Goal: Task Accomplishment & Management: Manage account settings

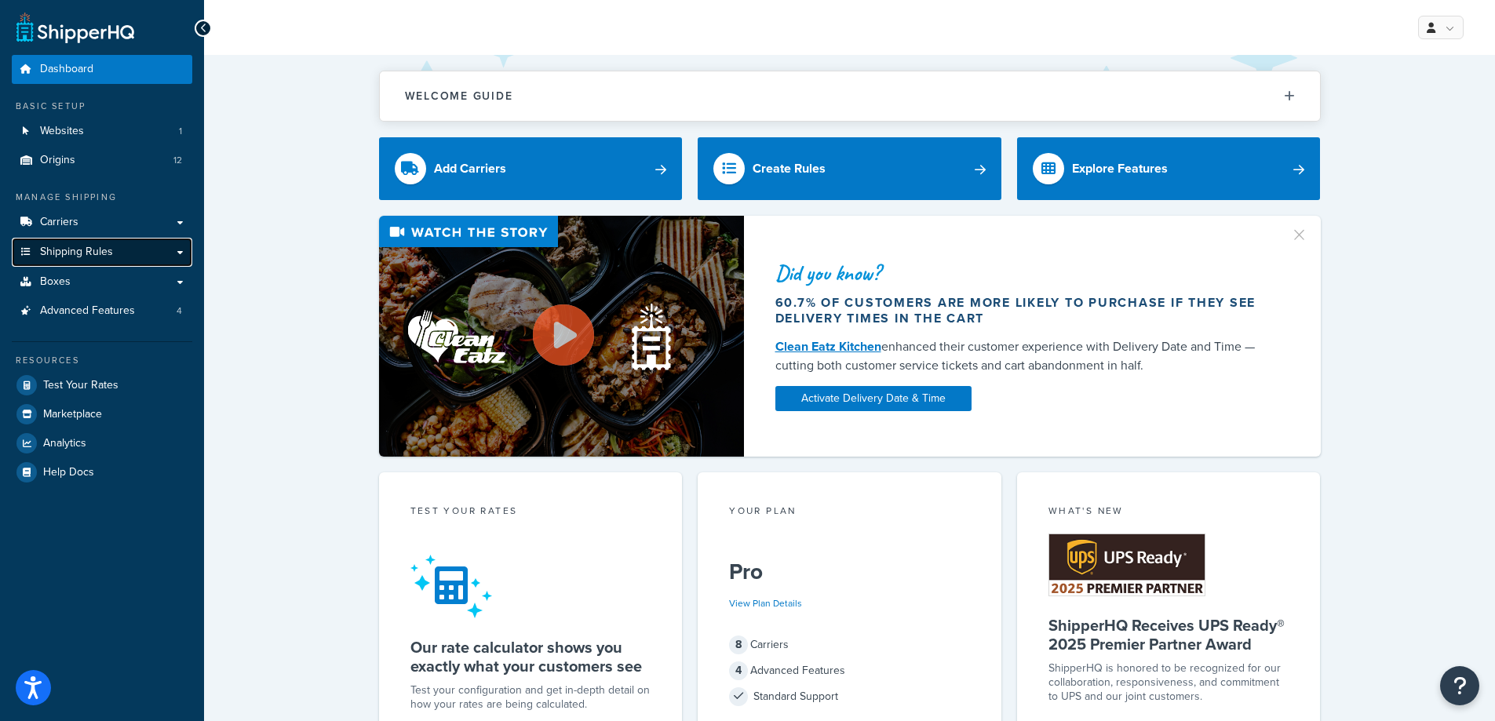
click at [180, 249] on link "Shipping Rules" at bounding box center [102, 252] width 180 height 29
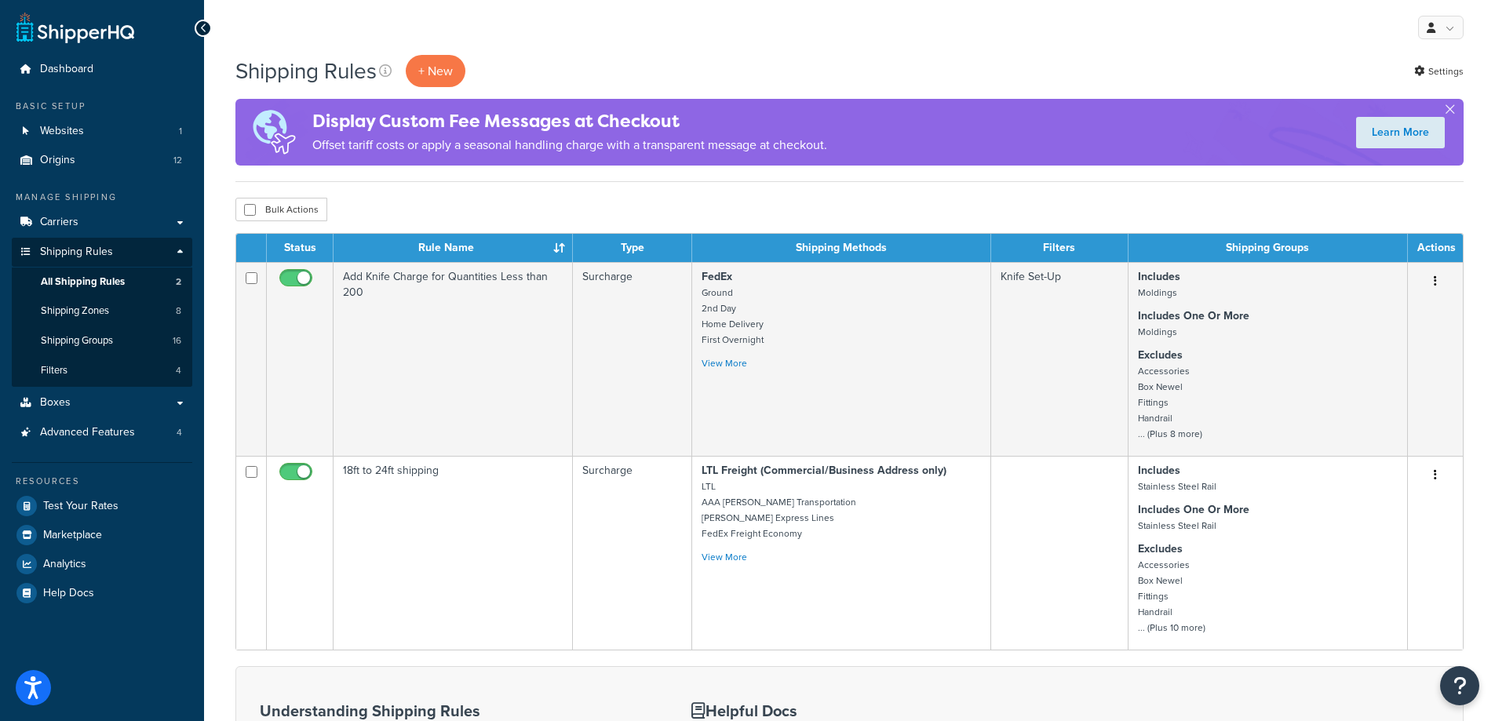
click at [209, 23] on div at bounding box center [203, 28] width 17 height 17
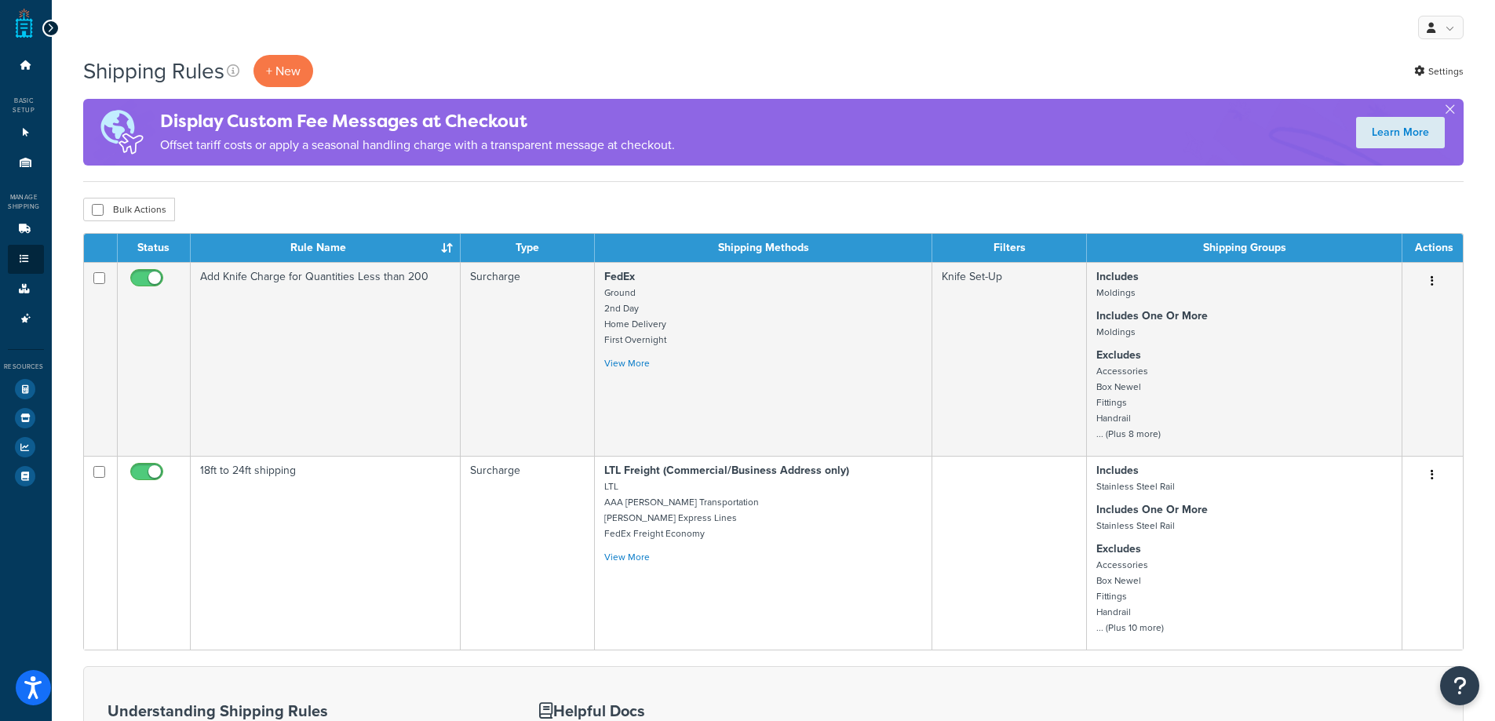
click at [50, 30] on icon at bounding box center [50, 28] width 7 height 11
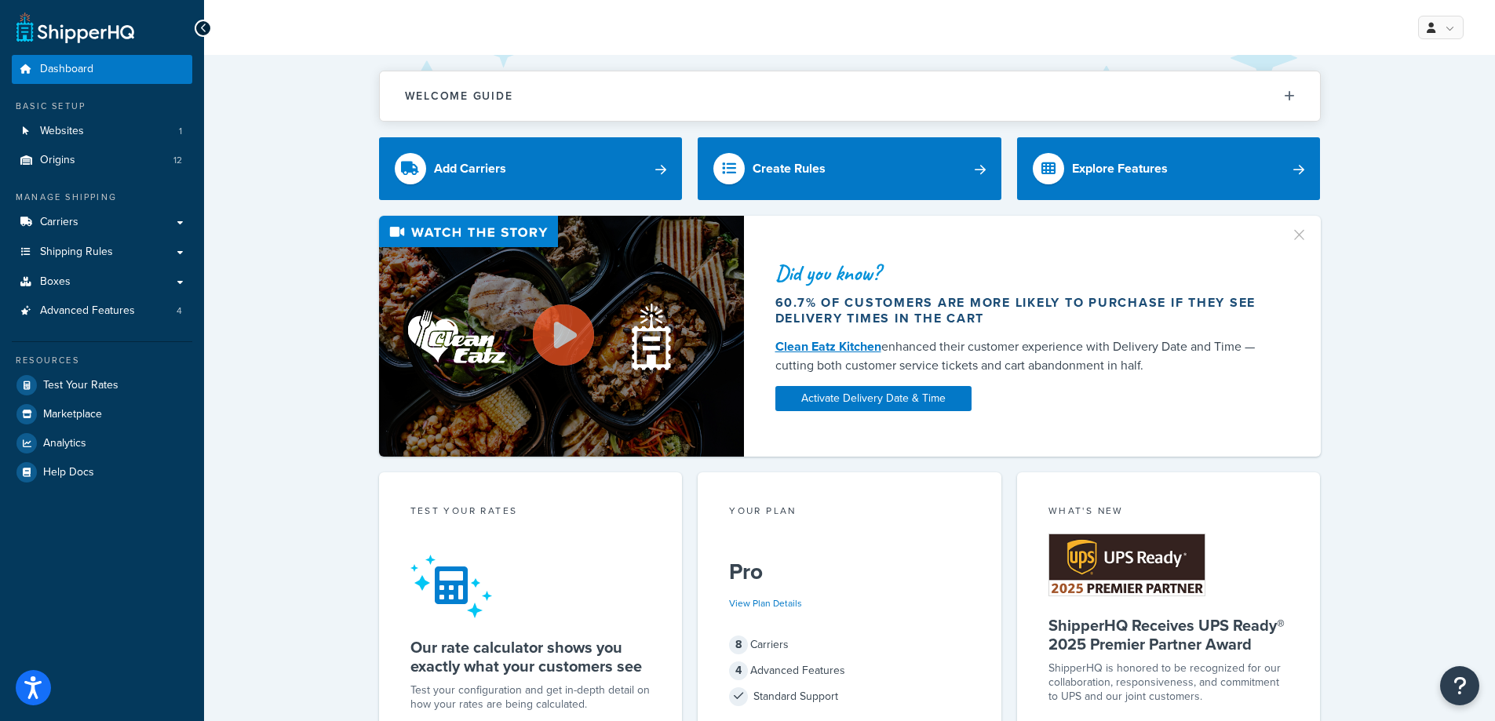
click at [206, 28] on icon at bounding box center [203, 28] width 7 height 11
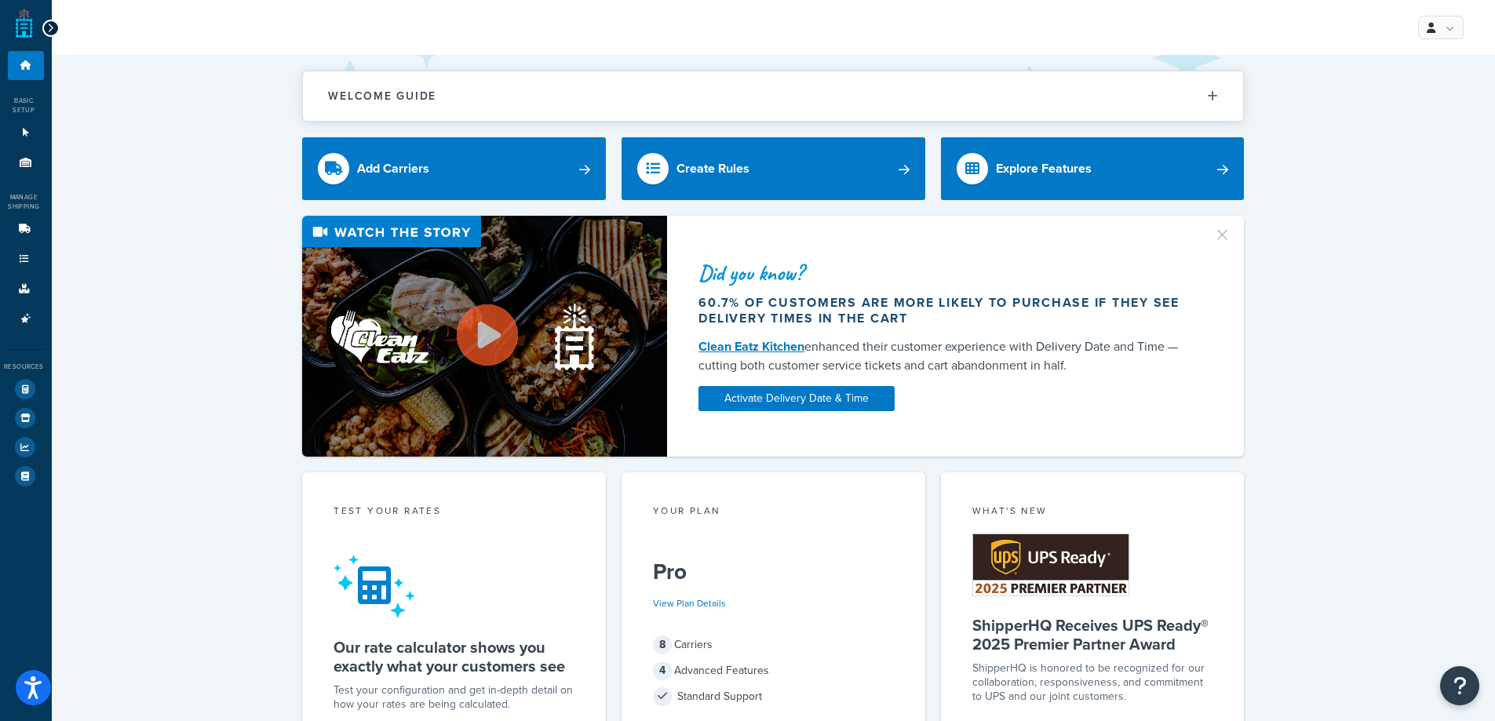
click at [56, 23] on div at bounding box center [50, 28] width 17 height 17
click at [53, 24] on div at bounding box center [50, 28] width 17 height 17
click at [49, 29] on icon at bounding box center [50, 28] width 7 height 11
